Goal: Register for event/course: Register for event/course

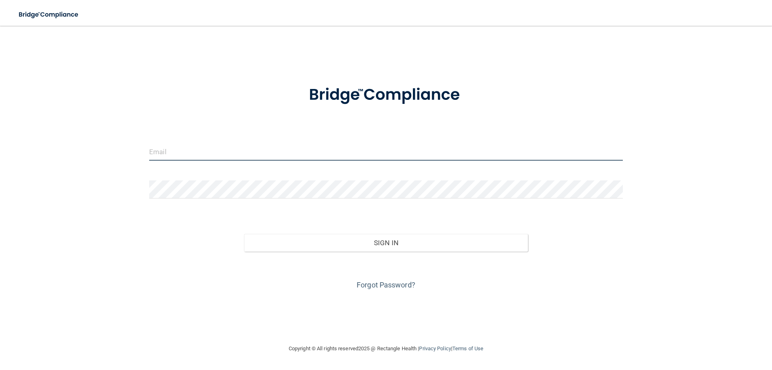
click at [255, 155] on input "email" at bounding box center [386, 151] width 474 height 18
type input "[EMAIL_ADDRESS][DOMAIN_NAME]"
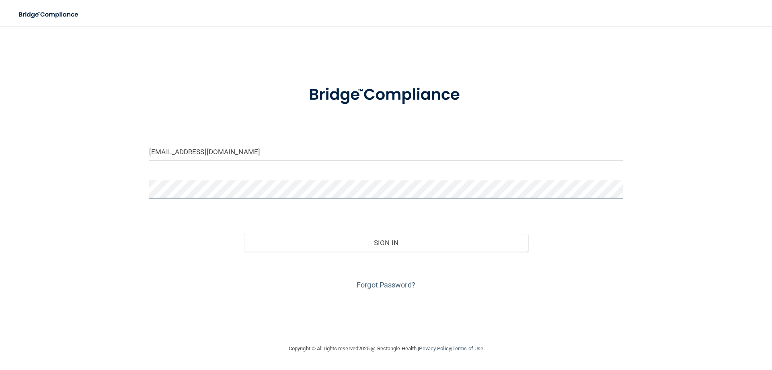
click at [244, 234] on button "Sign In" at bounding box center [386, 243] width 284 height 18
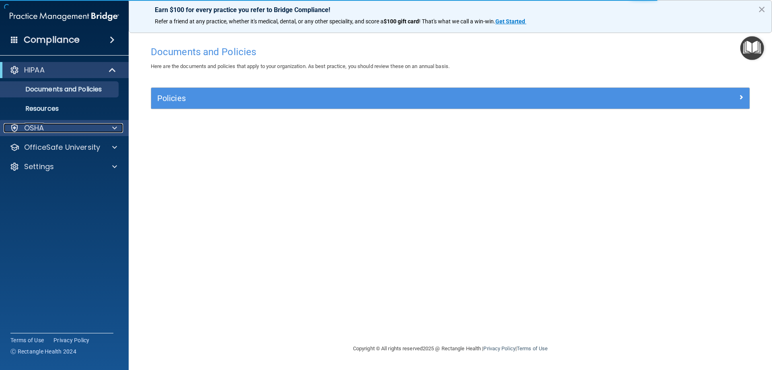
click at [118, 123] on div "OSHA" at bounding box center [64, 128] width 129 height 16
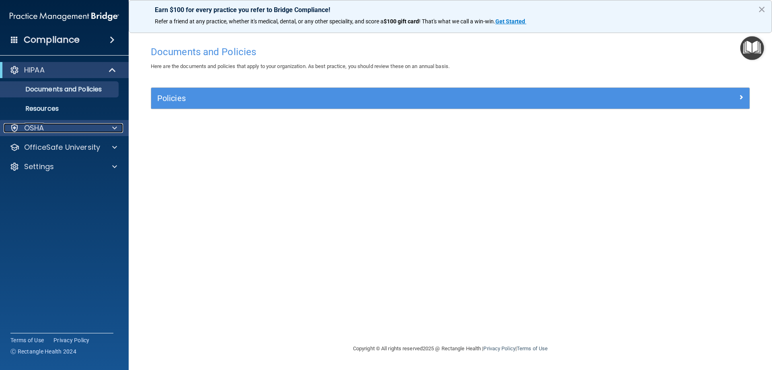
click at [118, 130] on div at bounding box center [113, 128] width 20 height 10
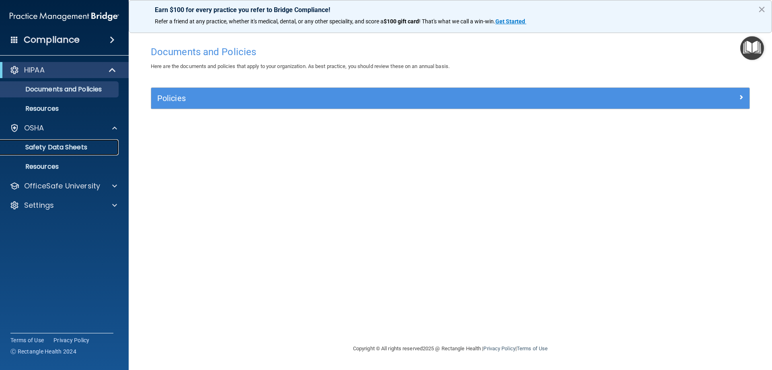
click at [48, 152] on link "Safety Data Sheets" at bounding box center [55, 147] width 127 height 16
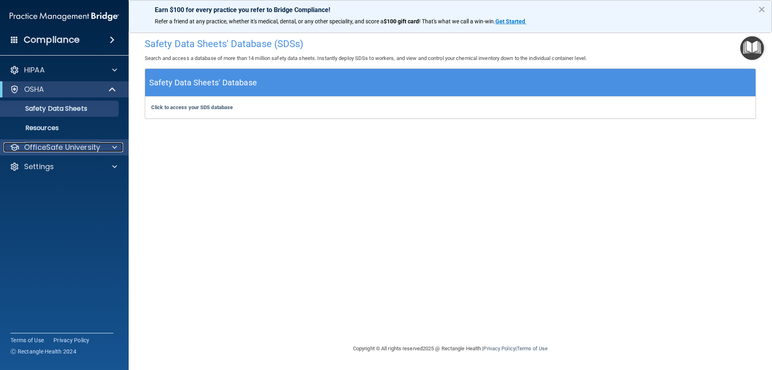
click at [83, 147] on p "OfficeSafe University" at bounding box center [62, 147] width 76 height 10
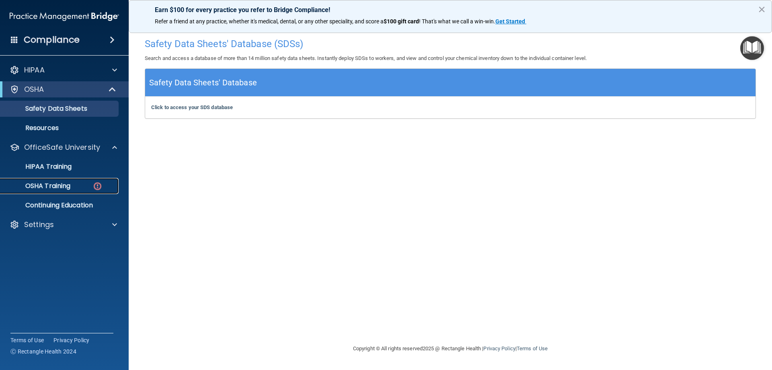
click at [70, 184] on p "OSHA Training" at bounding box center [37, 186] width 65 height 8
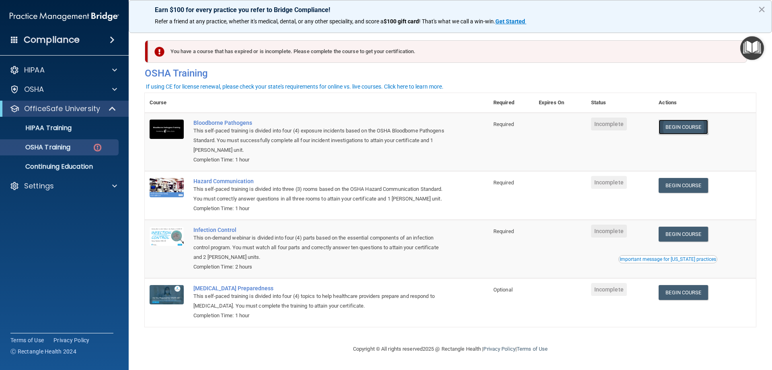
click at [694, 131] on link "Begin Course" at bounding box center [683, 126] width 49 height 15
click at [85, 41] on div "Compliance" at bounding box center [64, 40] width 129 height 18
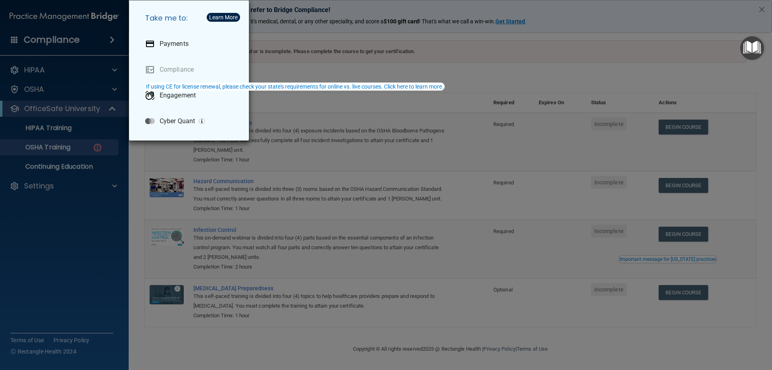
click at [86, 40] on div "Take me to: Payments Compliance Engagement Cyber Quant" at bounding box center [386, 185] width 772 height 370
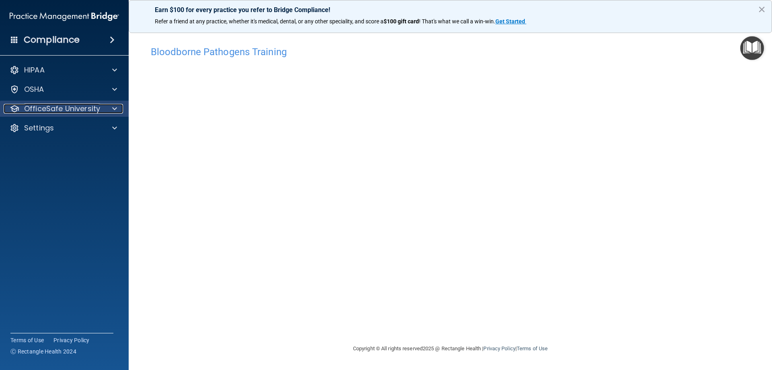
click at [58, 111] on p "OfficeSafe University" at bounding box center [62, 109] width 76 height 10
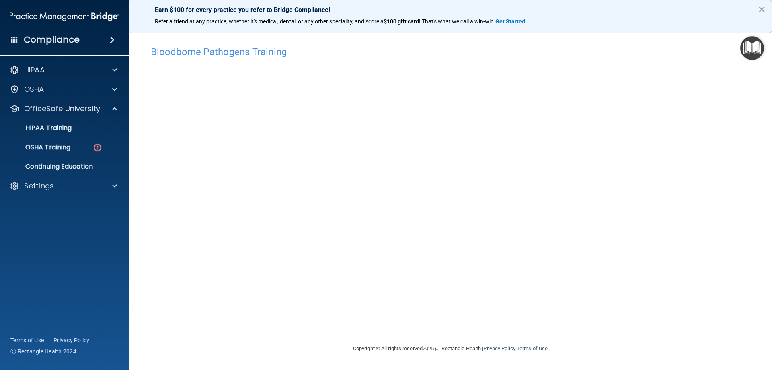
click at [45, 41] on h4 "Compliance" at bounding box center [52, 39] width 56 height 11
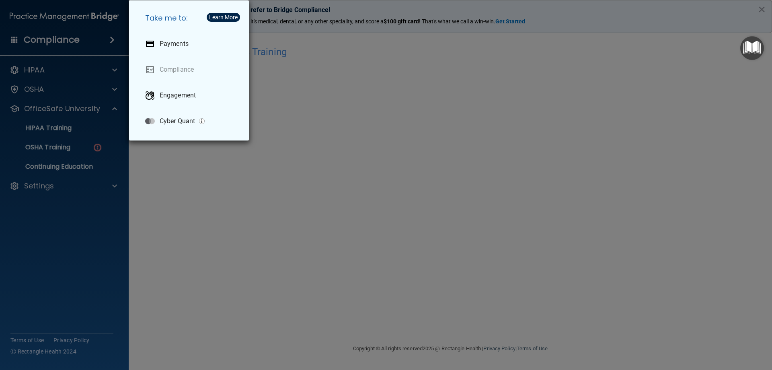
click at [45, 41] on div "Take me to: Payments Compliance Engagement Cyber Quant" at bounding box center [386, 185] width 772 height 370
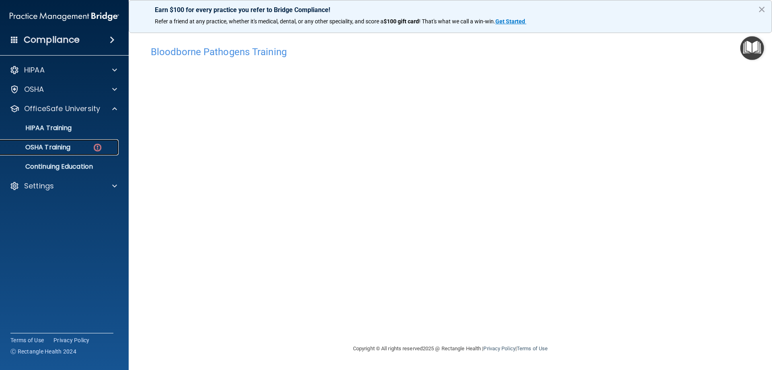
click at [54, 148] on p "OSHA Training" at bounding box center [37, 147] width 65 height 8
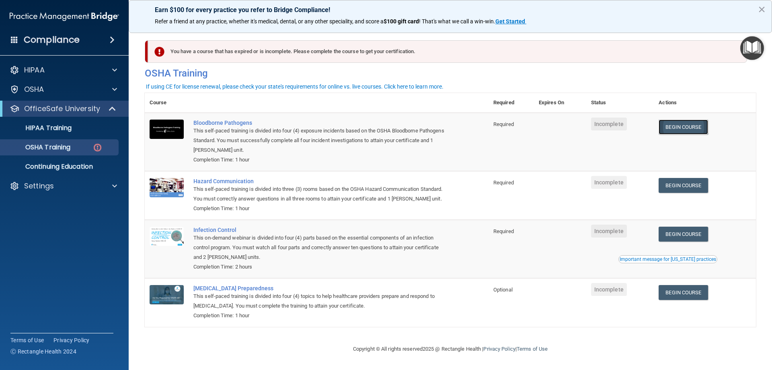
click at [677, 127] on link "Begin Course" at bounding box center [683, 126] width 49 height 15
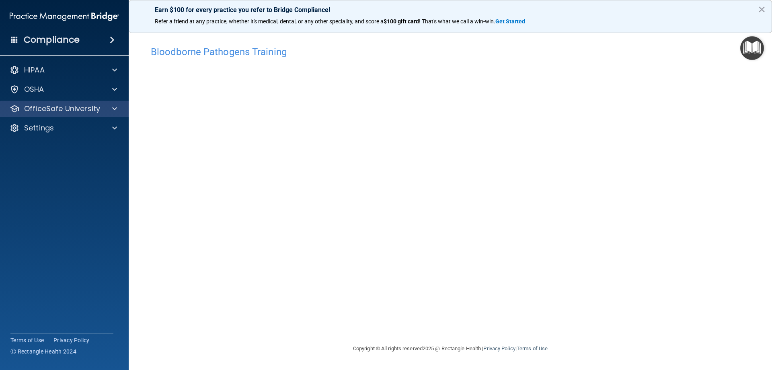
click at [110, 113] on div "OfficeSafe University" at bounding box center [64, 109] width 129 height 16
click at [118, 107] on div at bounding box center [113, 109] width 20 height 10
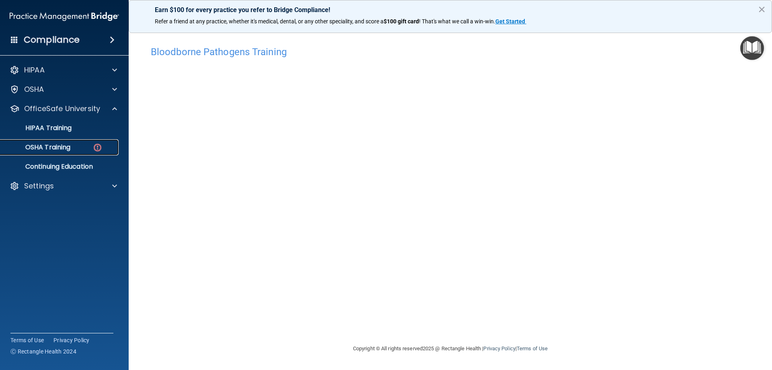
click at [90, 150] on div "OSHA Training" at bounding box center [60, 147] width 110 height 8
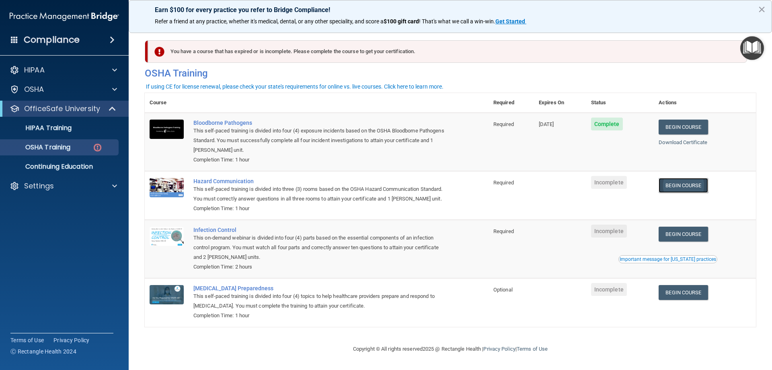
click at [688, 188] on link "Begin Course" at bounding box center [683, 185] width 49 height 15
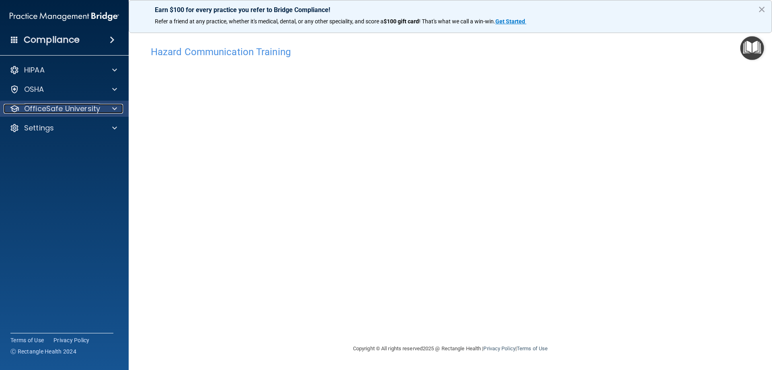
click at [60, 109] on p "OfficeSafe University" at bounding box center [62, 109] width 76 height 10
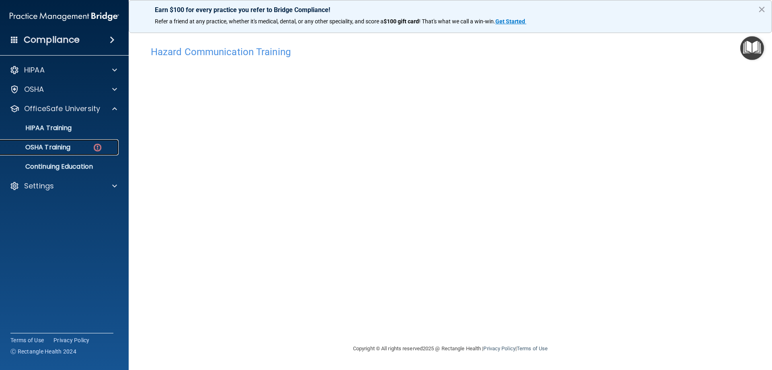
click at [62, 151] on p "OSHA Training" at bounding box center [37, 147] width 65 height 8
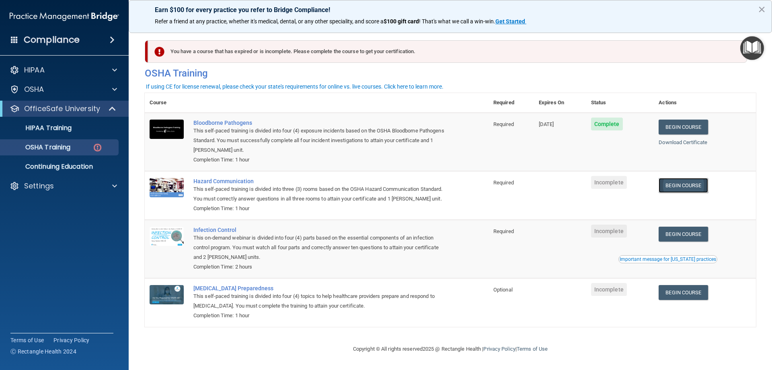
click at [674, 185] on link "Begin Course" at bounding box center [683, 185] width 49 height 15
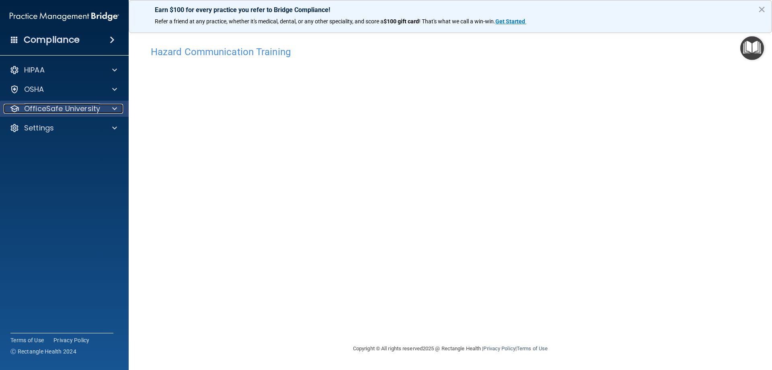
click at [93, 109] on p "OfficeSafe University" at bounding box center [62, 109] width 76 height 10
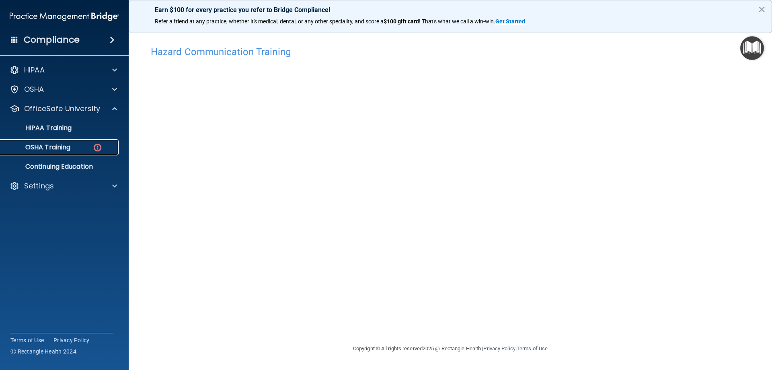
click at [76, 150] on div "OSHA Training" at bounding box center [60, 147] width 110 height 8
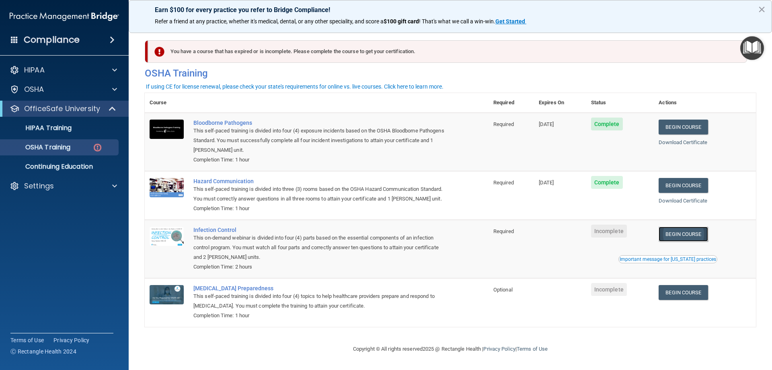
click at [688, 241] on link "Begin Course" at bounding box center [683, 233] width 49 height 15
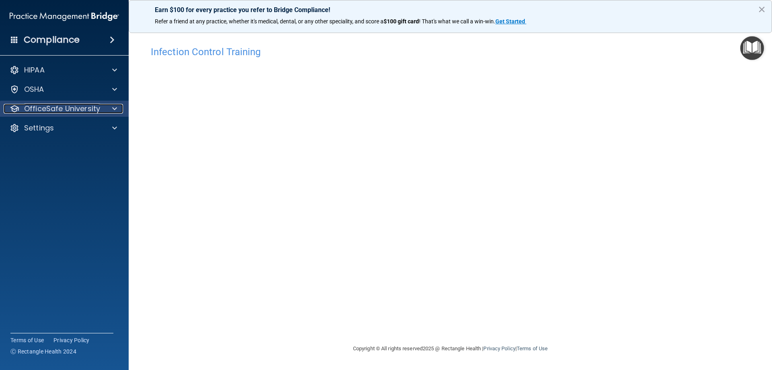
click at [47, 109] on p "OfficeSafe University" at bounding box center [62, 109] width 76 height 10
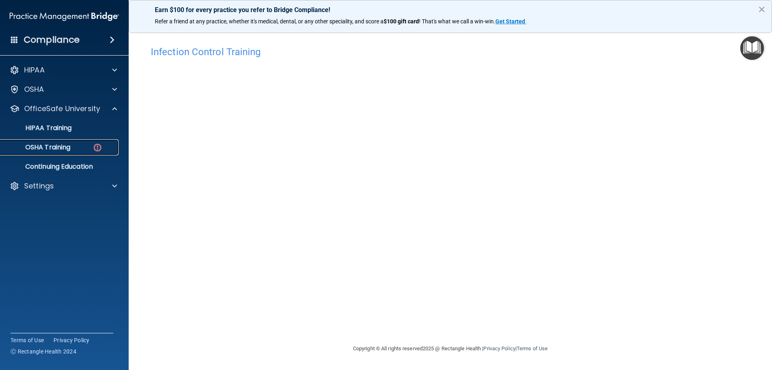
click at [43, 144] on p "OSHA Training" at bounding box center [37, 147] width 65 height 8
